Goal: Information Seeking & Learning: Check status

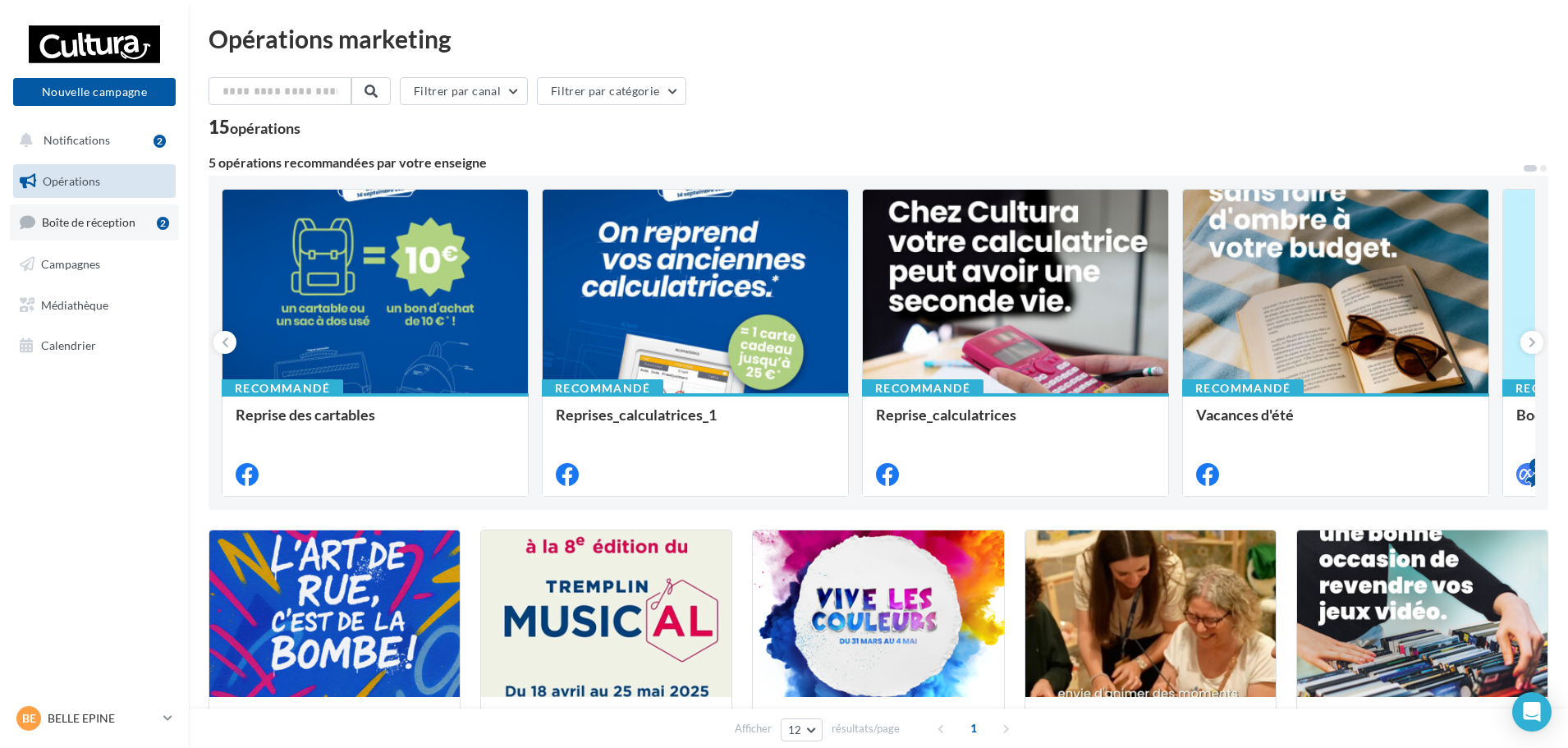
click at [78, 227] on span "Boîte de réception" at bounding box center [88, 222] width 93 height 14
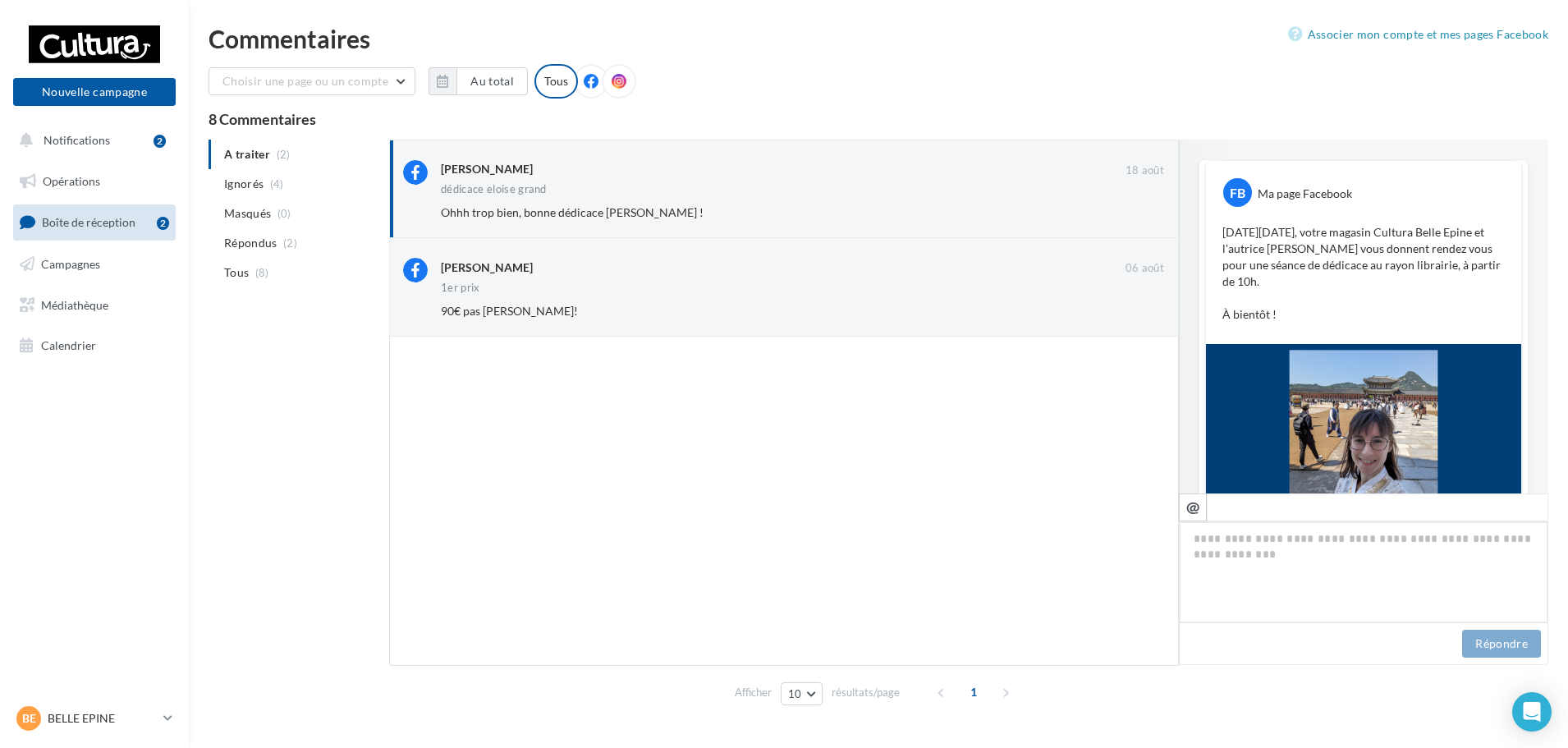
scroll to position [444, 0]
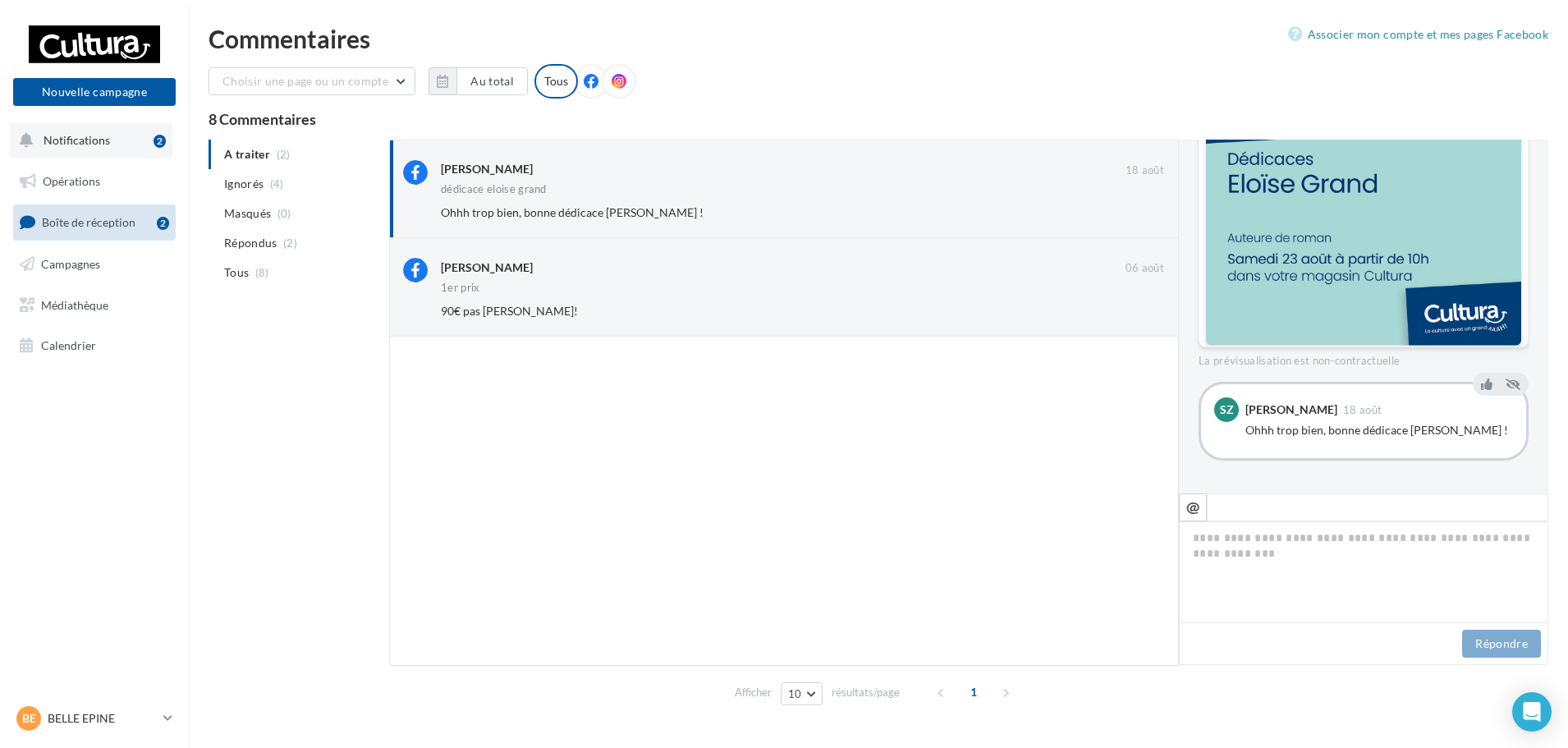
click at [64, 146] on span "Notifications" at bounding box center [76, 139] width 67 height 14
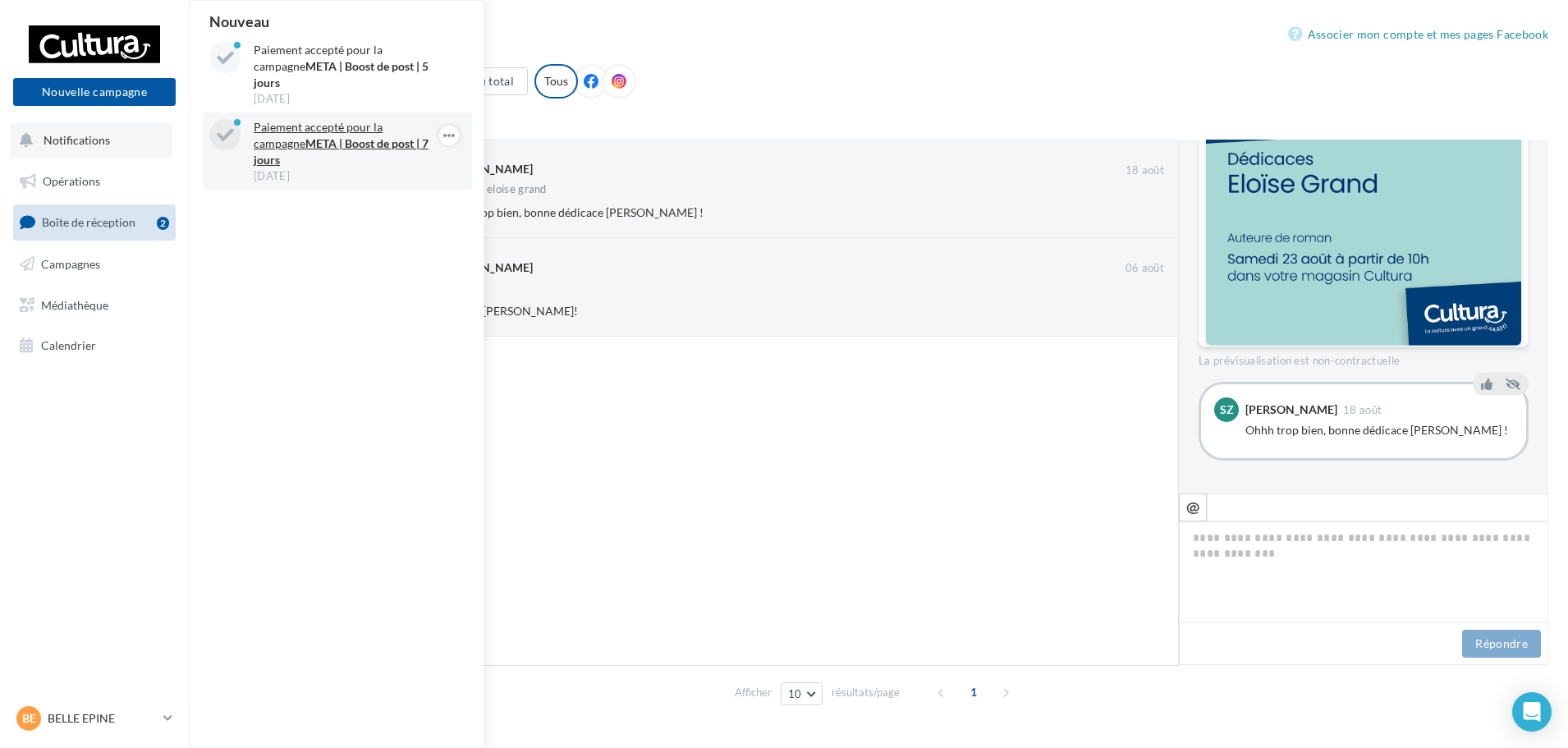
click at [323, 136] on strong "META | Boost de post | 7 jours" at bounding box center [341, 151] width 175 height 30
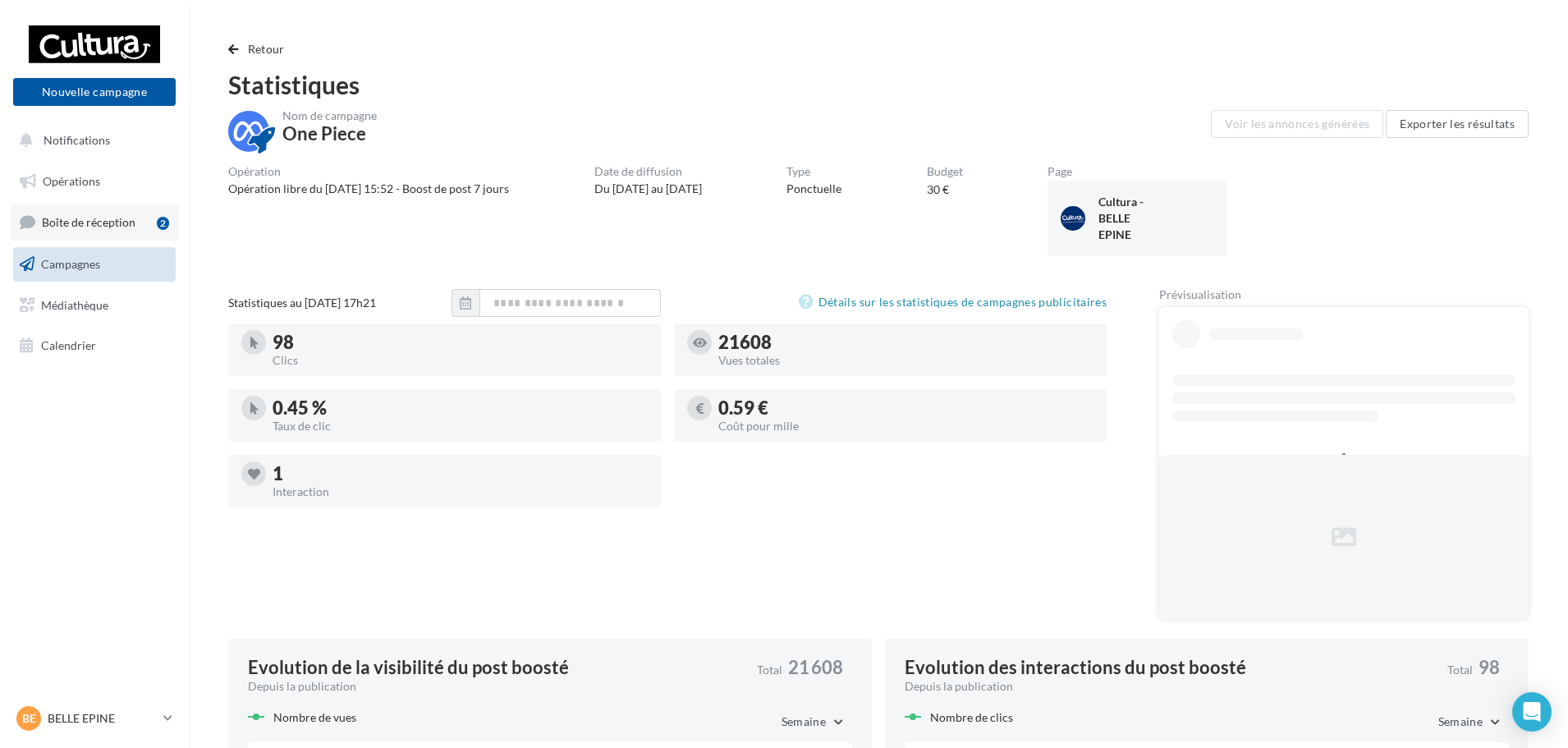
click at [95, 223] on span "Boîte de réception" at bounding box center [88, 222] width 93 height 14
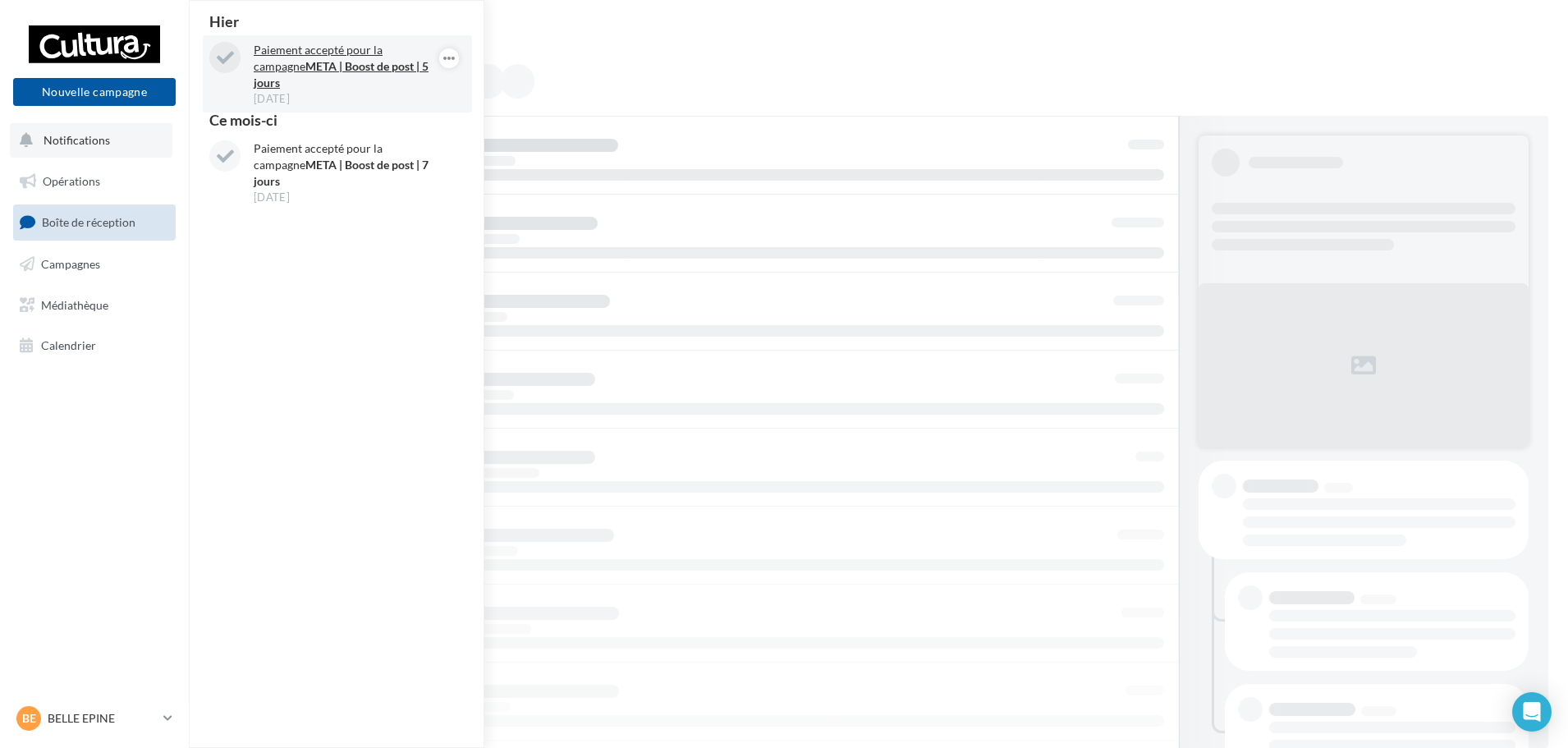
click at [335, 67] on strong "META | Boost de post | 5 jours" at bounding box center [341, 74] width 175 height 30
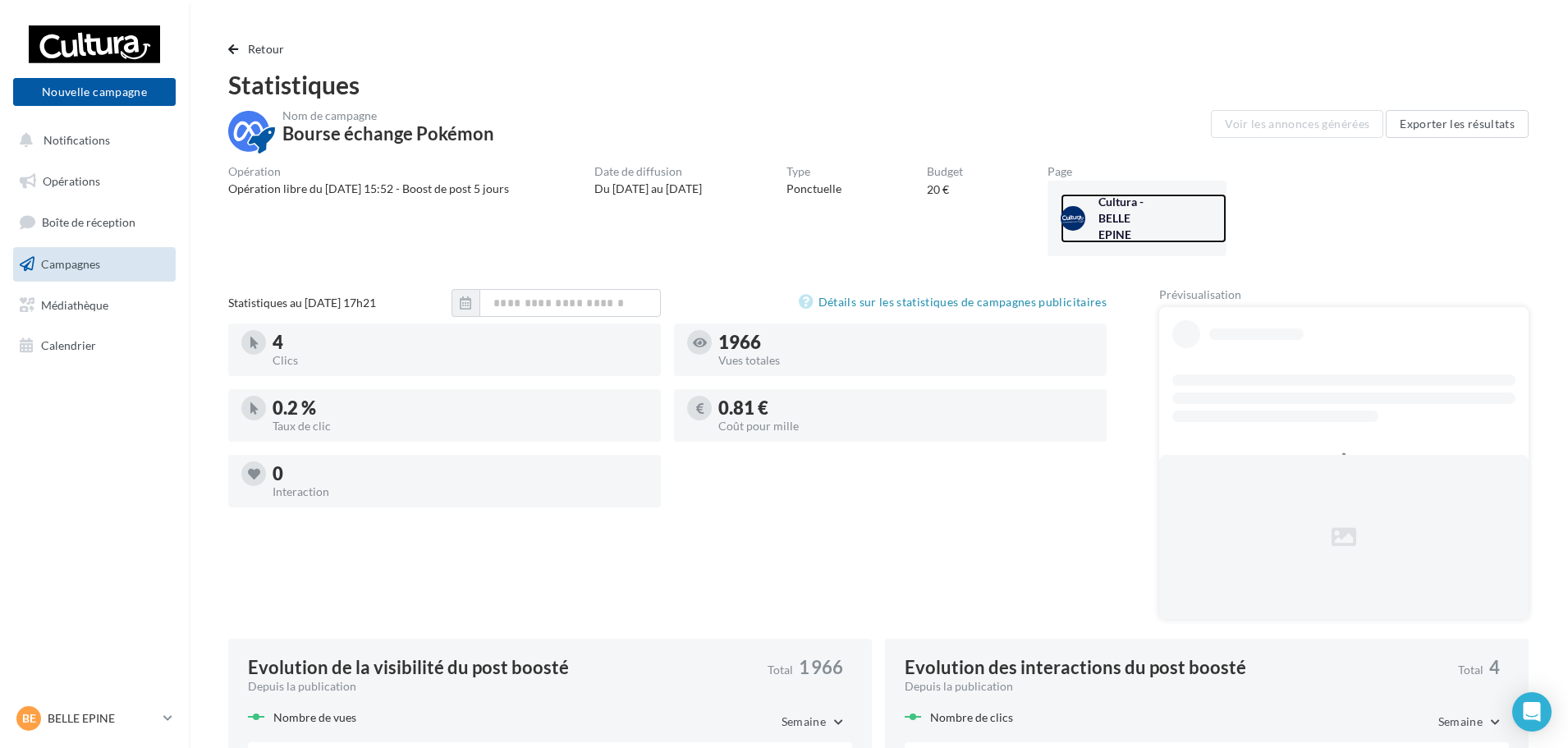
click at [1131, 215] on div "Cultura - BELLE EPINE" at bounding box center [1138, 218] width 79 height 49
